Goal: Task Accomplishment & Management: Manage account settings

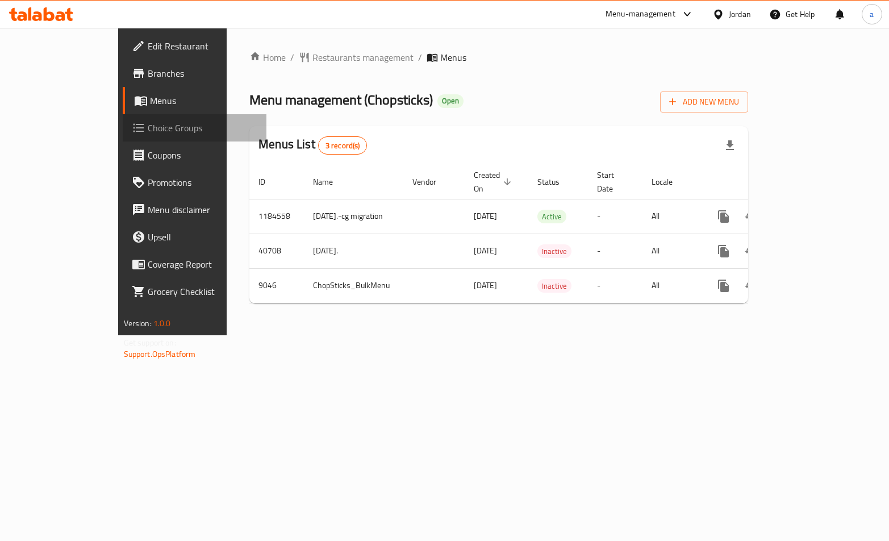
click at [148, 123] on span "Choice Groups" at bounding box center [203, 128] width 110 height 14
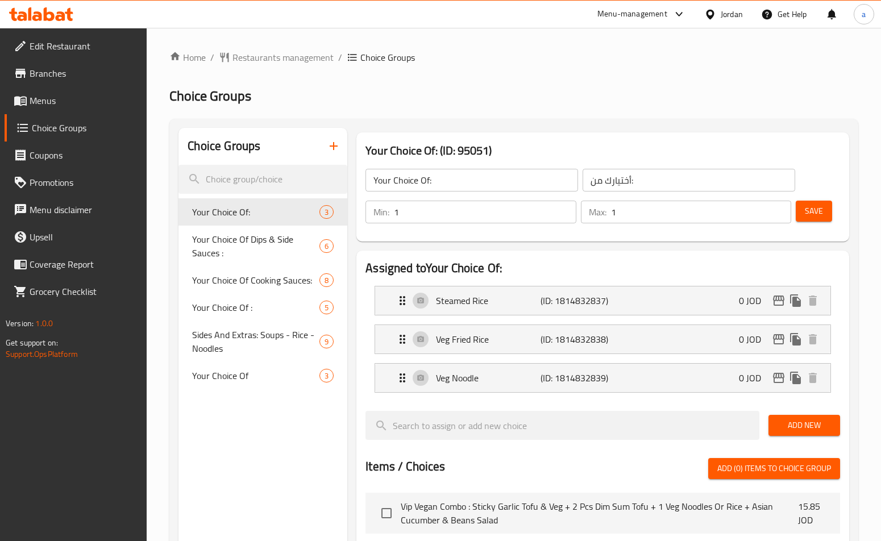
click at [238, 234] on div "Home / Restaurants management / Choice Groups Choice Groups Choice Groups Your …" at bounding box center [513, 483] width 689 height 864
click at [240, 235] on span "Your Choice Of Dips & Side Sauces :" at bounding box center [243, 247] width 102 height 27
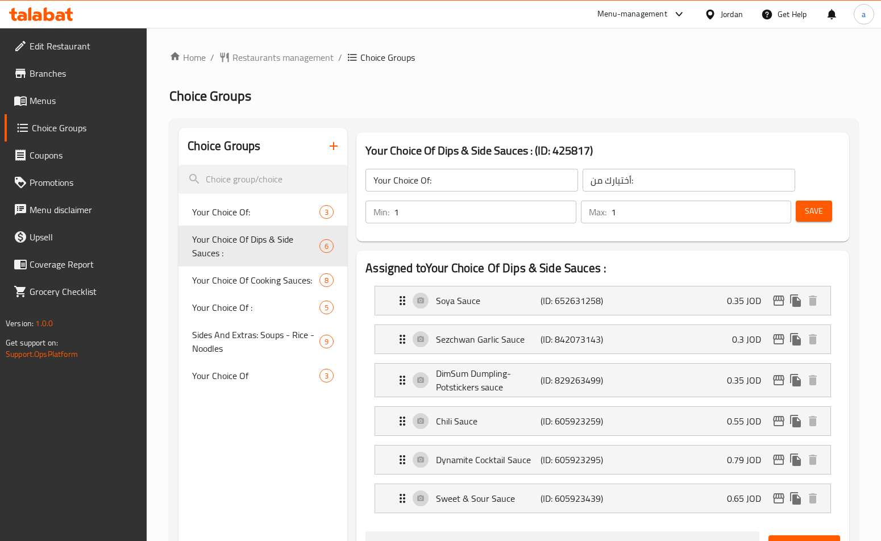
type input "Your Choice Of Dips & Side Sauces :"
type input "اختيارك من الصلصات الجانبية والغموس:"
type input "0"
click at [514, 95] on h2 "Choice Groups" at bounding box center [513, 96] width 689 height 18
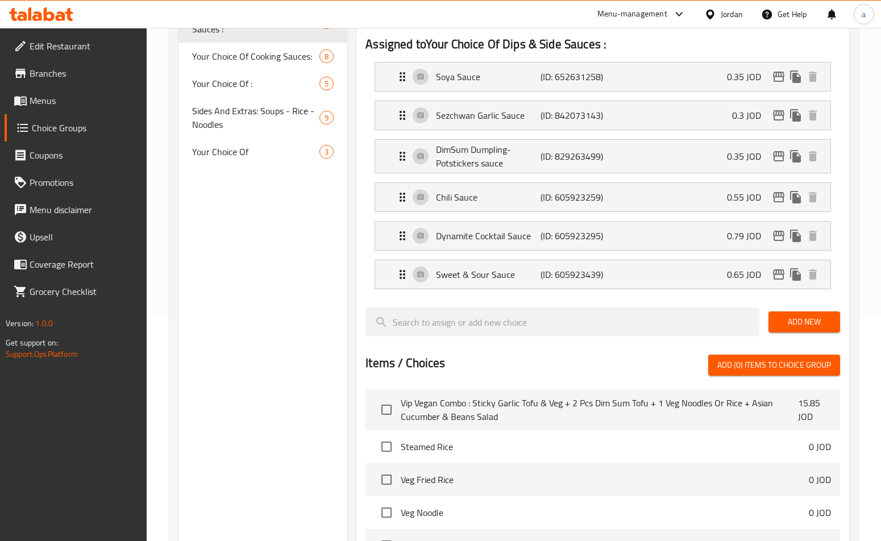
scroll to position [63, 0]
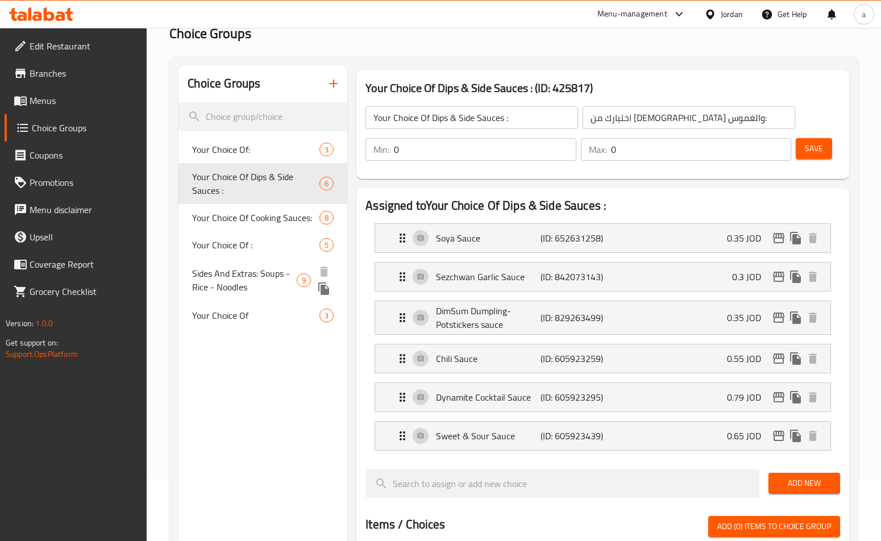
click at [244, 293] on span "Sides And Extras: Soups - Rice - Noodles" at bounding box center [244, 280] width 104 height 27
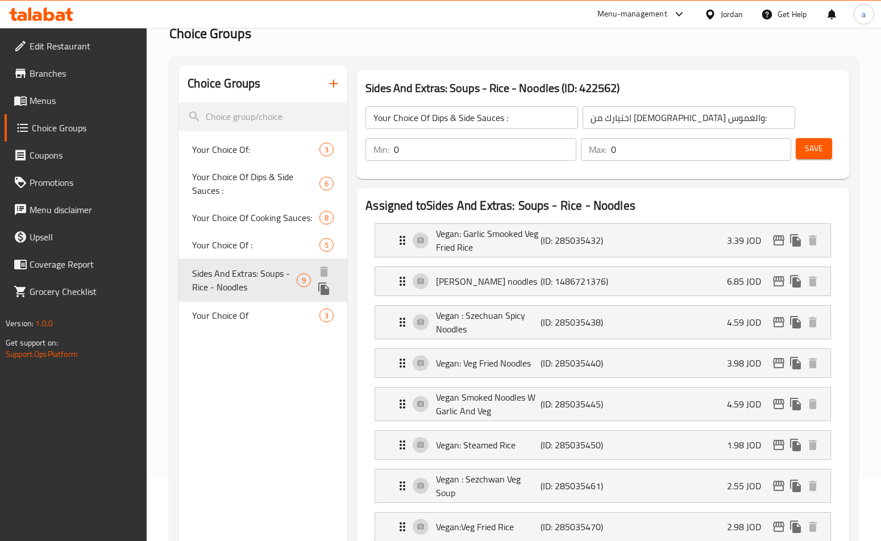
type input "Sides And Extras: Soups - Rice - Noodles"
type input "الجوانب والإضافات : شوربات - أرز - نودلز"
type input "5"
click at [535, 48] on div "Home / Restaurants management / Choice Groups Choice Groups Choice Groups Your …" at bounding box center [513, 545] width 689 height 1114
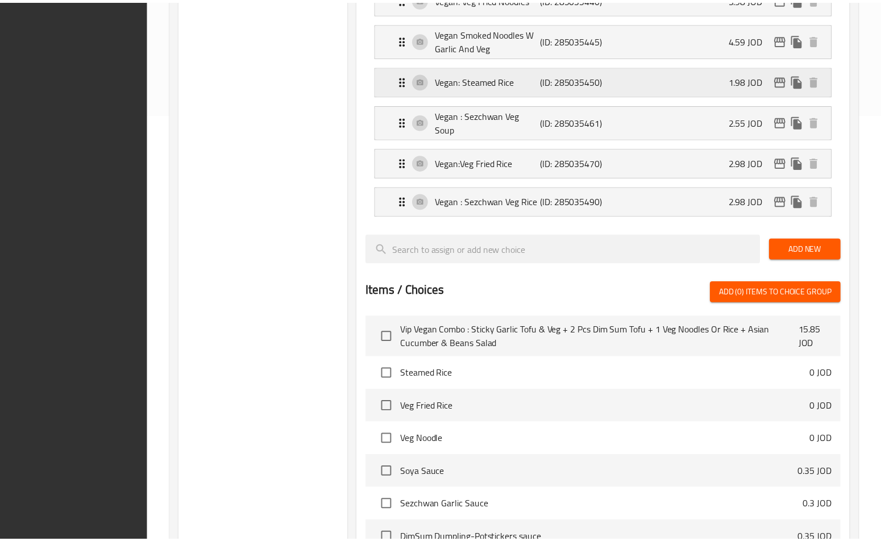
scroll to position [647, 0]
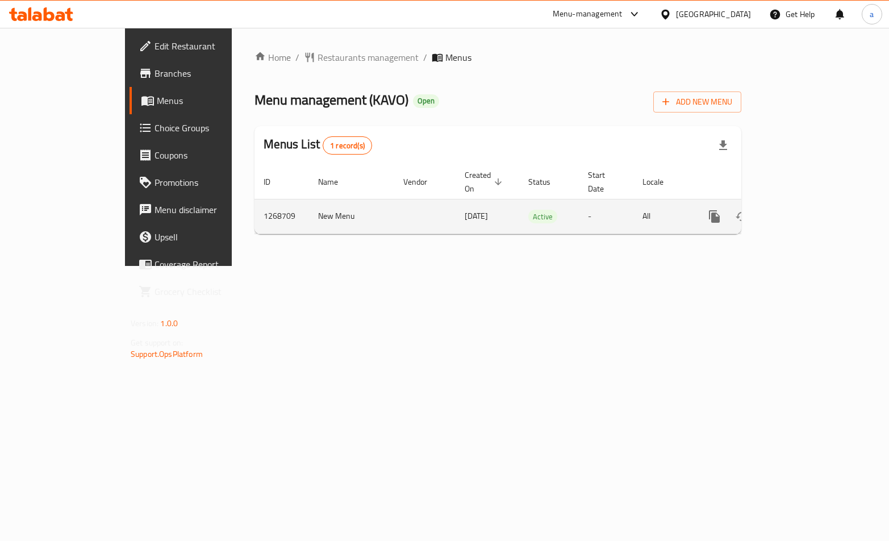
click at [810, 207] on link "enhanced table" at bounding box center [796, 216] width 27 height 27
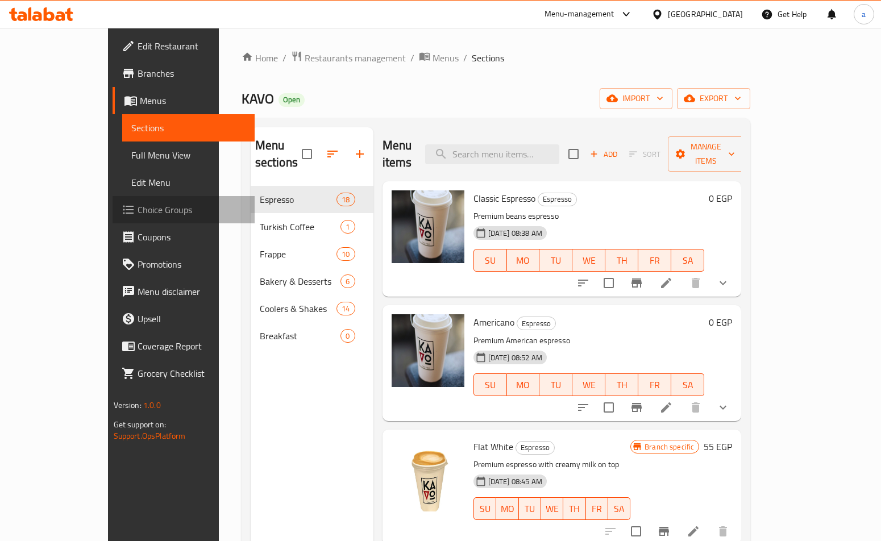
click at [138, 203] on span "Choice Groups" at bounding box center [192, 210] width 109 height 14
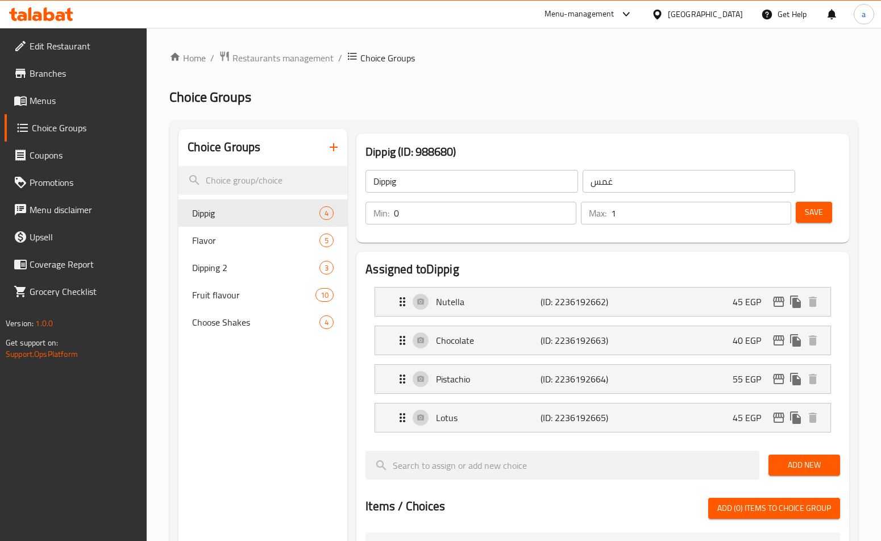
click at [365, 106] on h2 "Choice Groups" at bounding box center [513, 97] width 689 height 18
click at [226, 270] on span "Dipping 2" at bounding box center [238, 268] width 93 height 14
type input "Dipping 2"
type input "غموس 2"
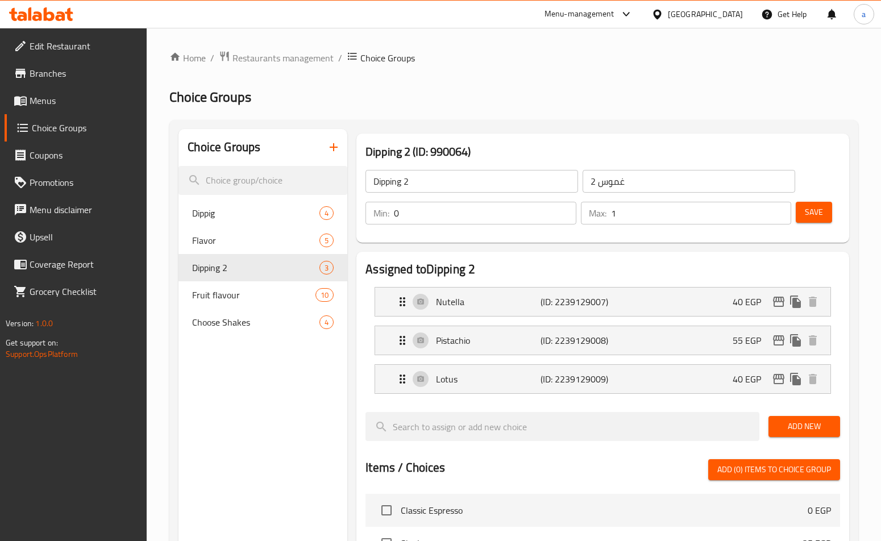
click at [497, 102] on h2 "Choice Groups" at bounding box center [513, 97] width 689 height 18
